Goal: Task Accomplishment & Management: Complete application form

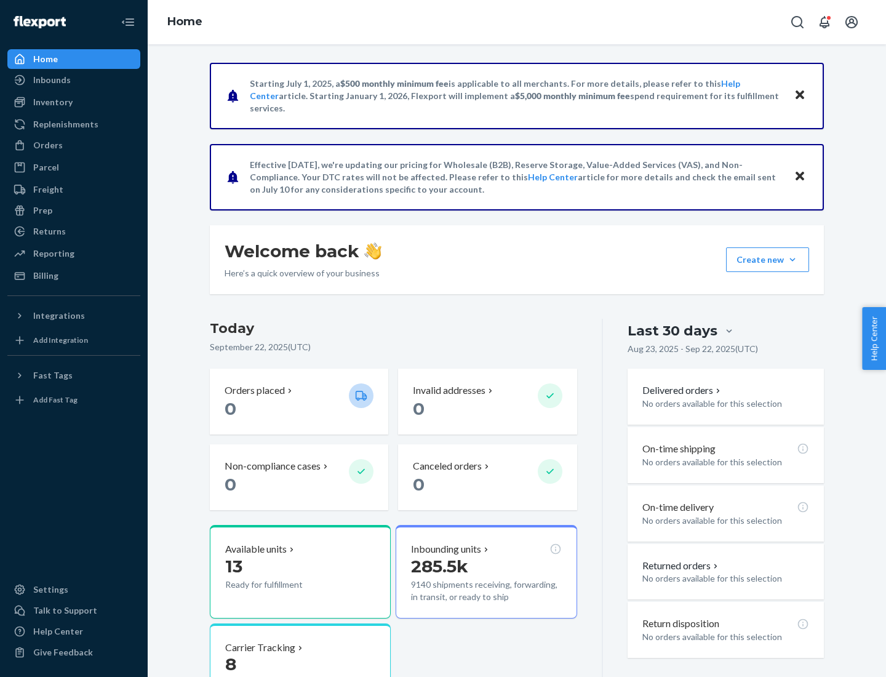
click at [792, 260] on button "Create new Create new inbound Create new order Create new product" at bounding box center [767, 259] width 83 height 25
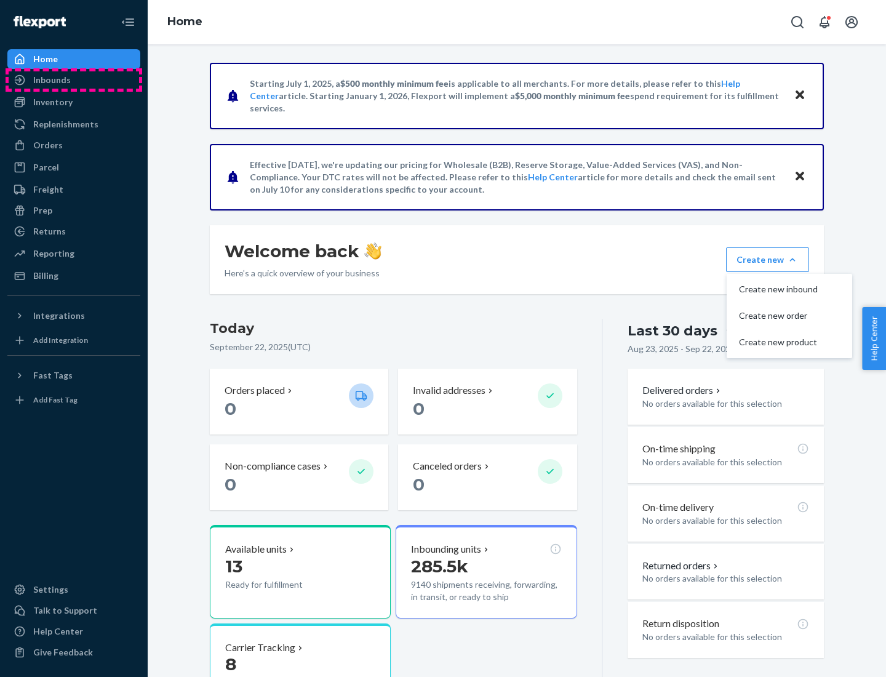
click at [74, 80] on div "Inbounds" at bounding box center [74, 79] width 130 height 17
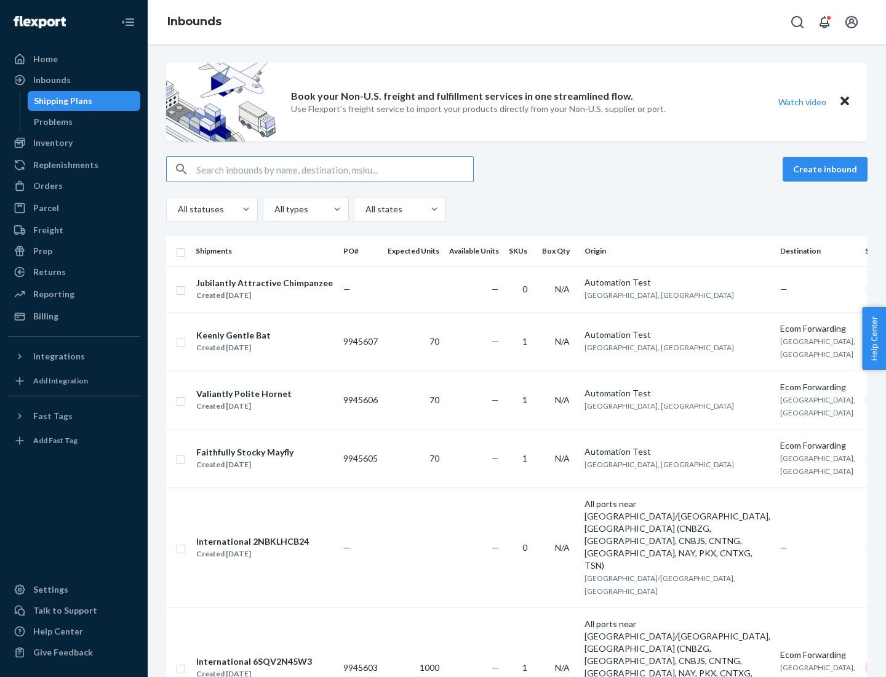
click at [827, 169] on button "Create inbound" at bounding box center [825, 169] width 85 height 25
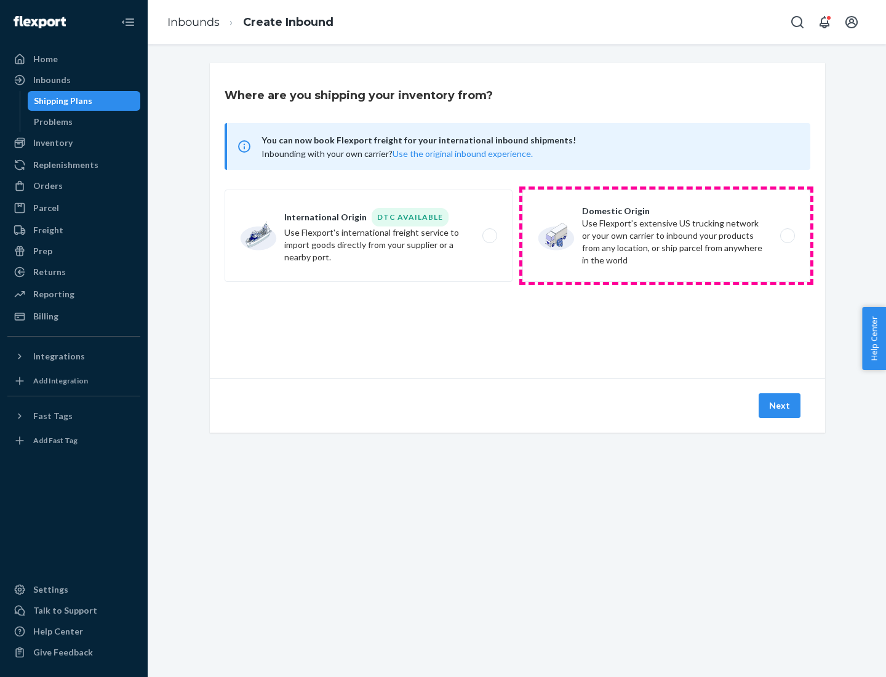
click at [666, 236] on label "Domestic Origin Use Flexport’s extensive US trucking network or your own carrie…" at bounding box center [666, 235] width 288 height 92
click at [787, 236] on input "Domestic Origin Use Flexport’s extensive US trucking network or your own carrie…" at bounding box center [791, 236] width 8 height 8
radio input "true"
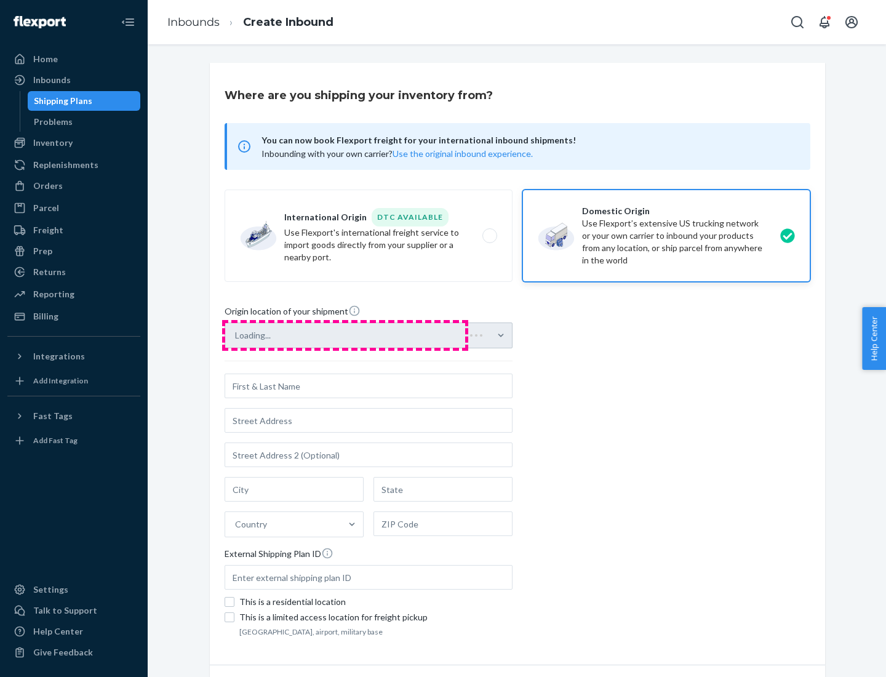
click at [345, 335] on div "Loading..." at bounding box center [369, 335] width 288 height 26
